Goal: Check status: Check status

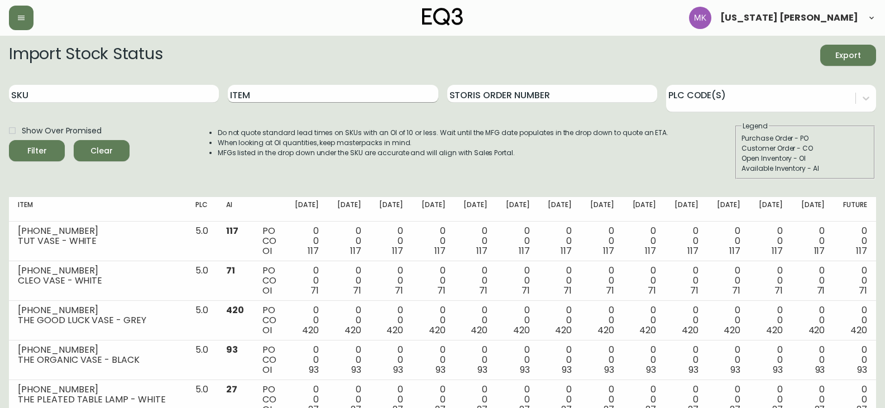
click at [276, 99] on input "Item" at bounding box center [333, 94] width 210 height 18
type input "moh"
click at [9, 140] on button "Filter" at bounding box center [37, 150] width 56 height 21
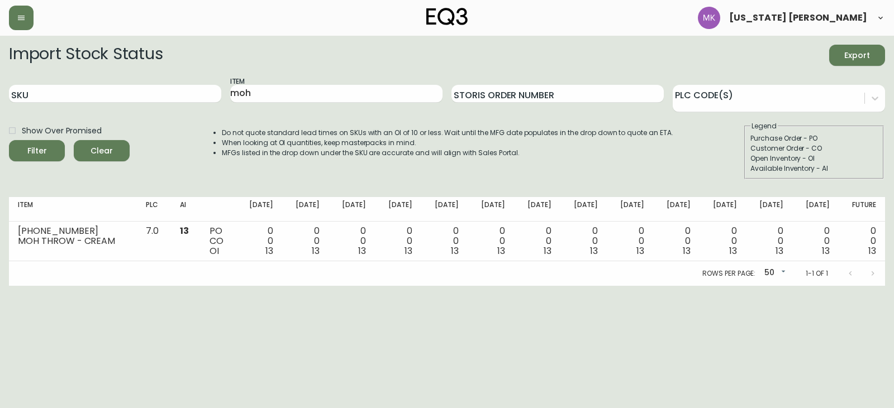
drag, startPoint x: 156, startPoint y: 309, endPoint x: 8, endPoint y: 201, distance: 183.5
click at [154, 286] on html "[US_STATE] [PERSON_NAME] Import Stock Status Export SKU Item moh Storis Order N…" at bounding box center [447, 143] width 894 height 286
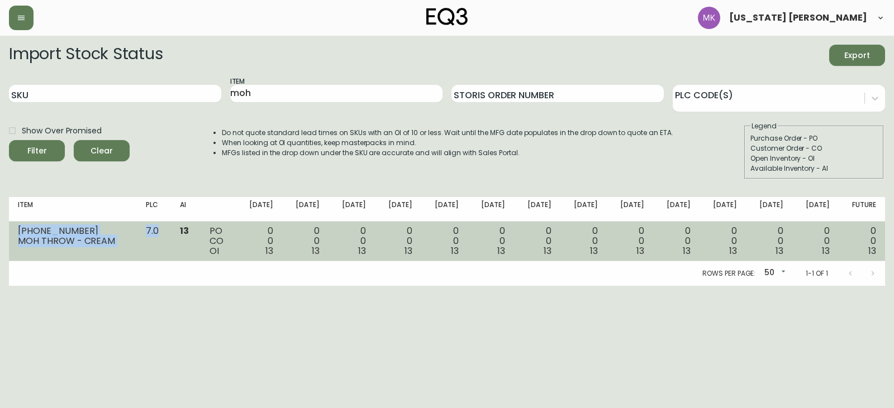
drag, startPoint x: 51, startPoint y: 233, endPoint x: 158, endPoint y: 252, distance: 108.9
click at [158, 252] on tr "[PHONE_NUMBER] MOH THROW - CREAM 7.0 13 PO CO OI 0 0 13 0 0 13 0 0 13 0 0 13 0 …" at bounding box center [447, 242] width 876 height 40
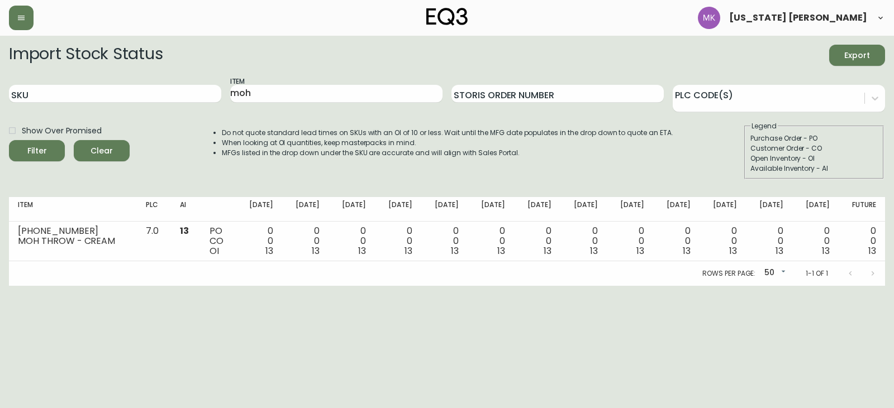
click at [119, 286] on html "[US_STATE] [PERSON_NAME] Import Stock Status Export SKU Item moh Storis Order N…" at bounding box center [447, 143] width 894 height 286
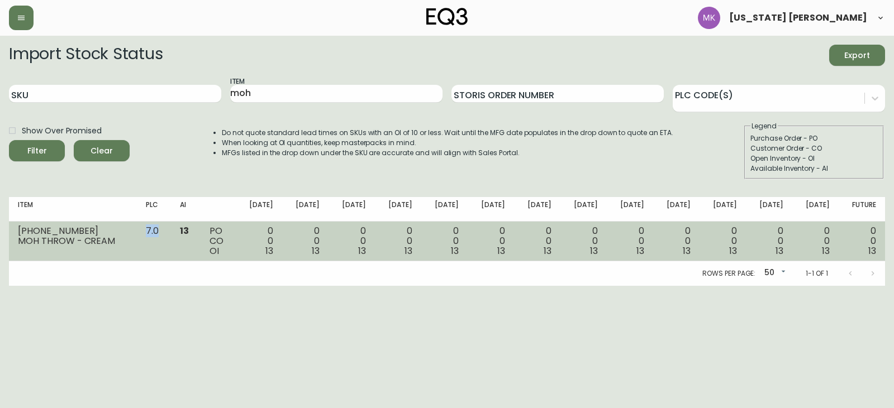
drag, startPoint x: 165, startPoint y: 239, endPoint x: 146, endPoint y: 235, distance: 19.3
click at [146, 235] on td "7.0" at bounding box center [154, 242] width 34 height 40
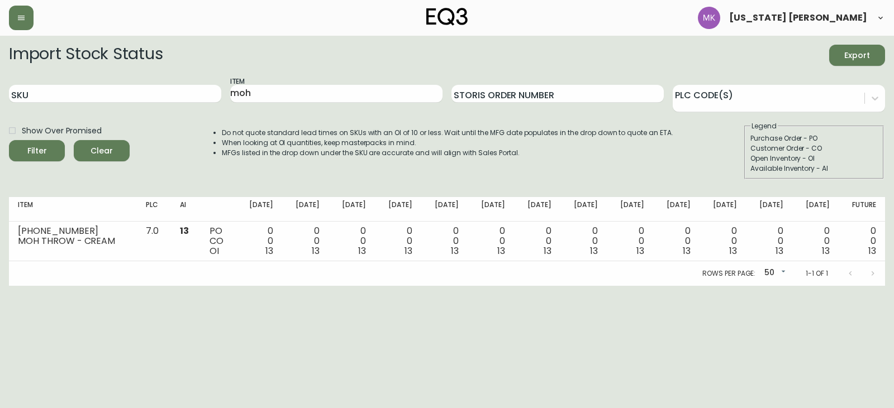
click at [233, 286] on html "[US_STATE] [PERSON_NAME] Import Stock Status Export SKU Item moh Storis Order N…" at bounding box center [447, 143] width 894 height 286
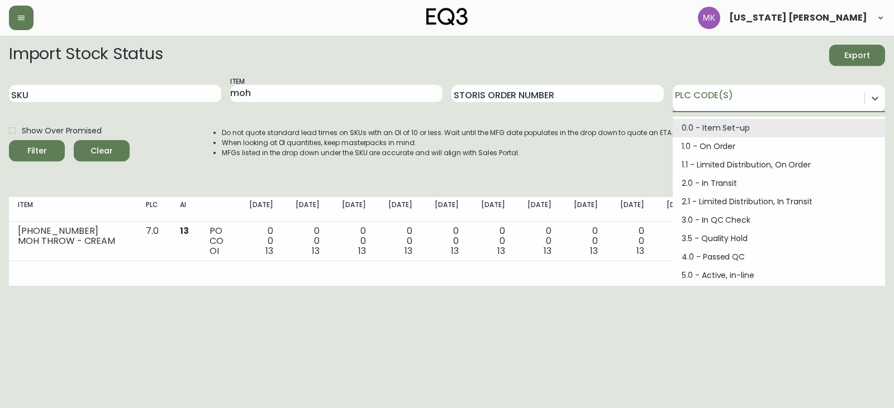
click at [792, 90] on div at bounding box center [769, 96] width 192 height 17
